Goal: Information Seeking & Learning: Learn about a topic

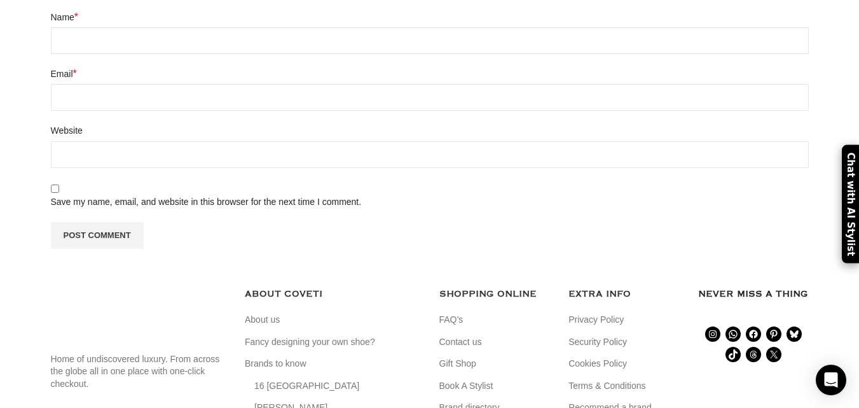
scroll to position [6040, 0]
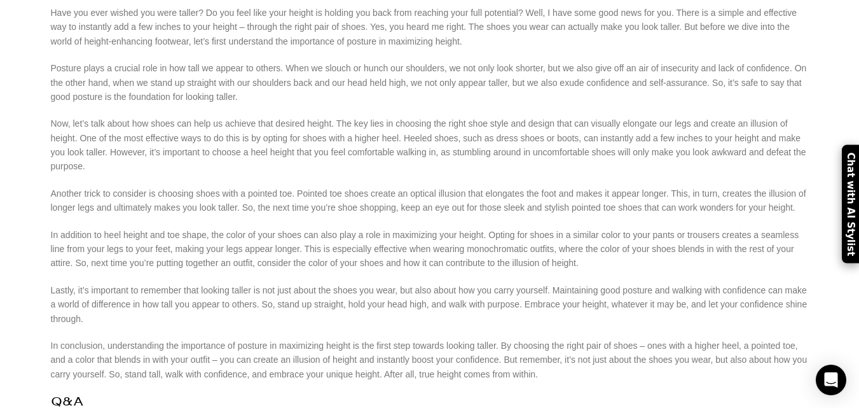
scroll to position [4641, 0]
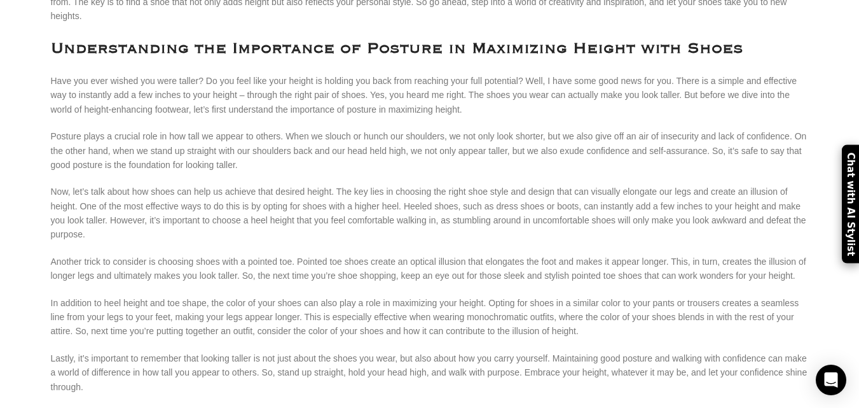
drag, startPoint x: 262, startPoint y: 123, endPoint x: 263, endPoint y: 163, distance: 40.1
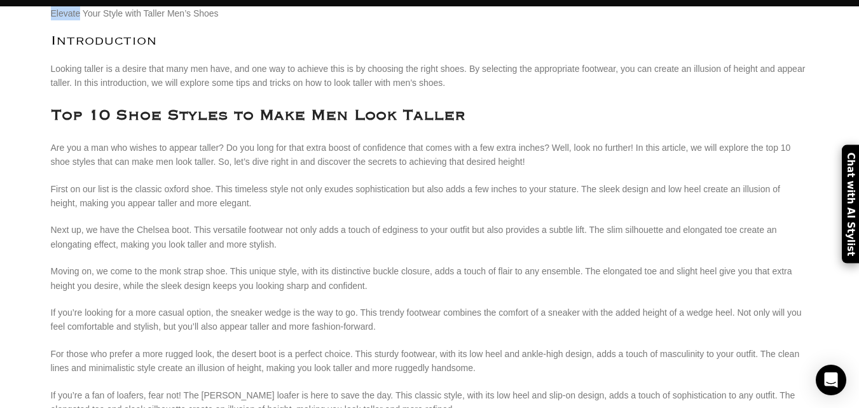
scroll to position [0, 0]
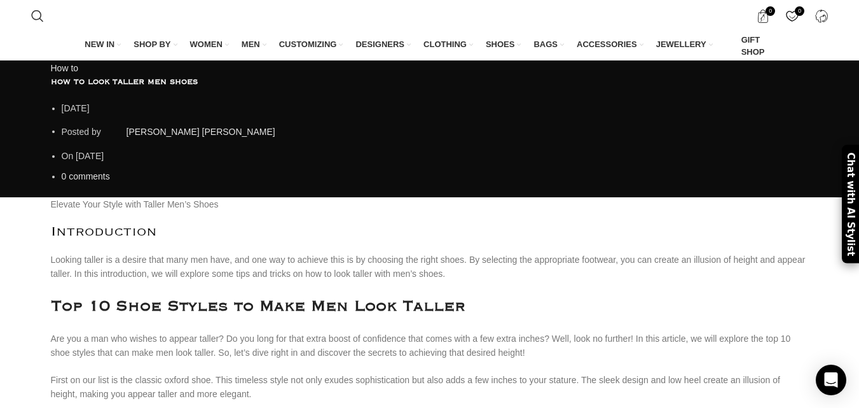
click at [397, 99] on div "How to how to look taller men shoes [DATE] Posted by [PERSON_NAME] [PERSON_NAME…" at bounding box center [429, 128] width 859 height 137
click at [258, 155] on div "How to how to look taller men shoes [DATE] Posted by [PERSON_NAME] [PERSON_NAME…" at bounding box center [429, 128] width 859 height 137
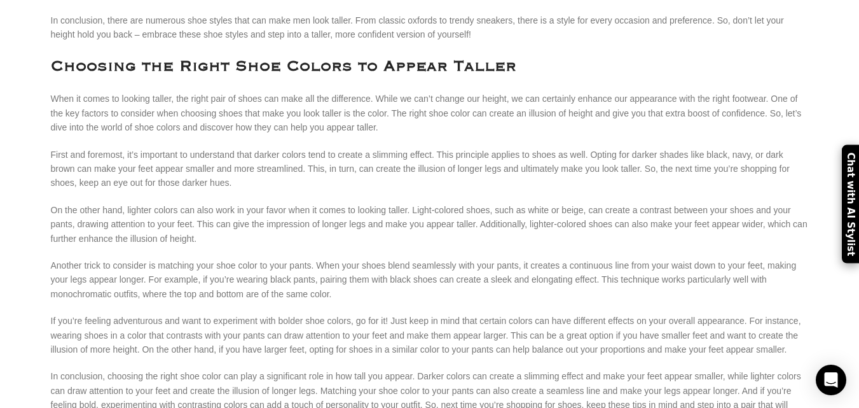
scroll to position [890, 0]
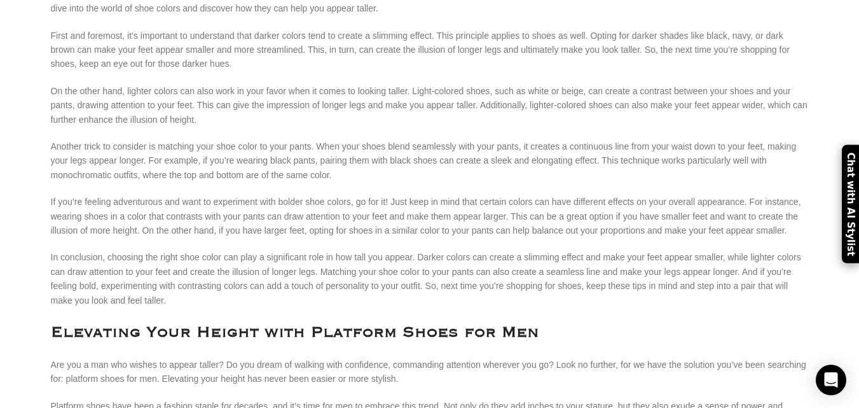
drag, startPoint x: 258, startPoint y: 155, endPoint x: 107, endPoint y: 167, distance: 151.8
